Goal: Task Accomplishment & Management: Manage account settings

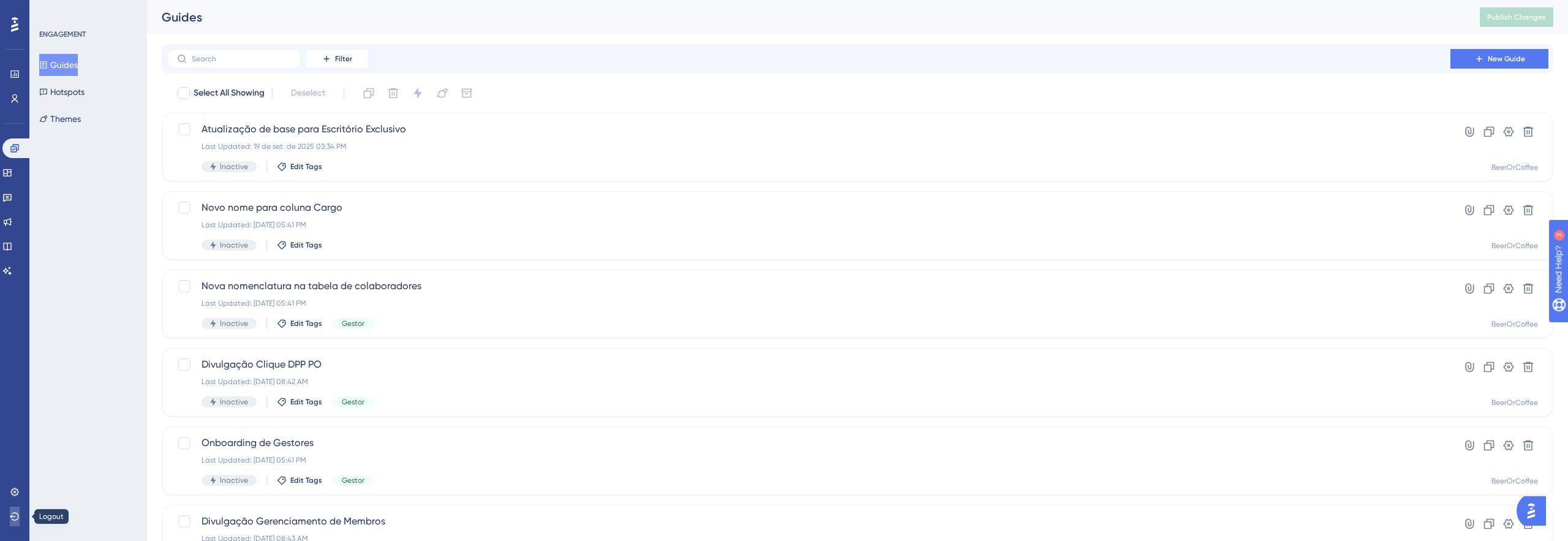
click at [13, 520] on icon at bounding box center [15, 516] width 10 height 10
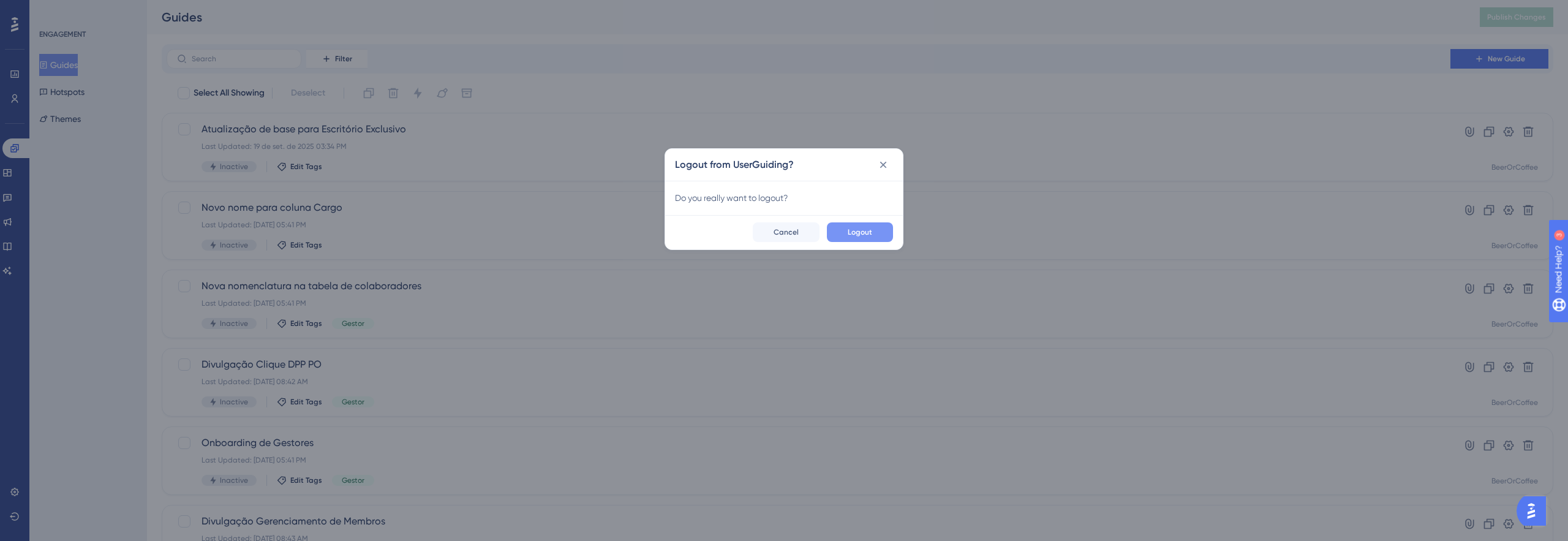
click at [851, 233] on span "Logout" at bounding box center [860, 232] width 24 height 10
